Goal: Task Accomplishment & Management: Use online tool/utility

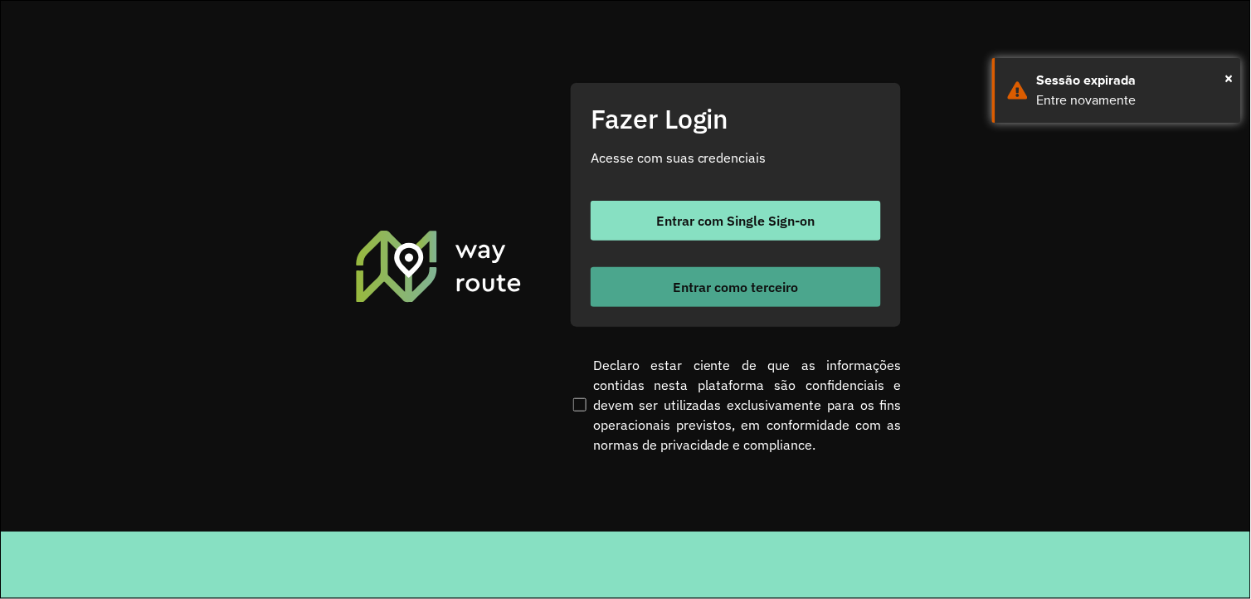
click at [690, 289] on span "Entrar como terceiro" at bounding box center [735, 286] width 125 height 13
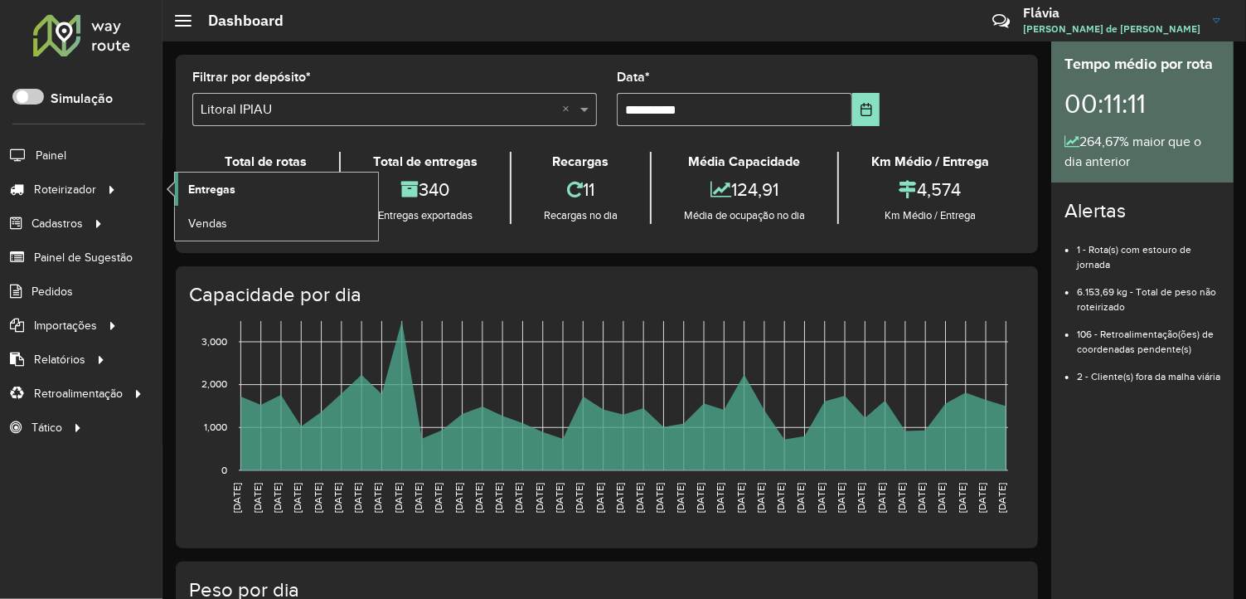
click at [206, 183] on span "Entregas" at bounding box center [211, 189] width 47 height 17
